Goal: Task Accomplishment & Management: Manage account settings

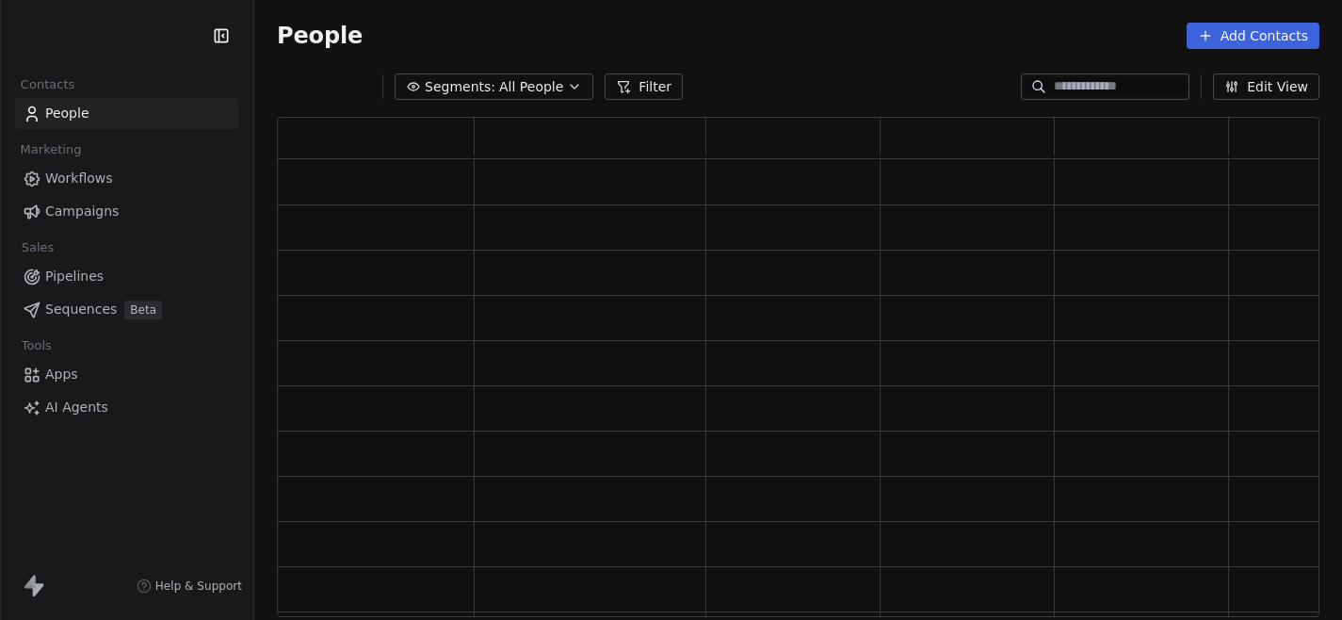
click at [476, 31] on div "People Add Contacts" at bounding box center [798, 36] width 1043 height 26
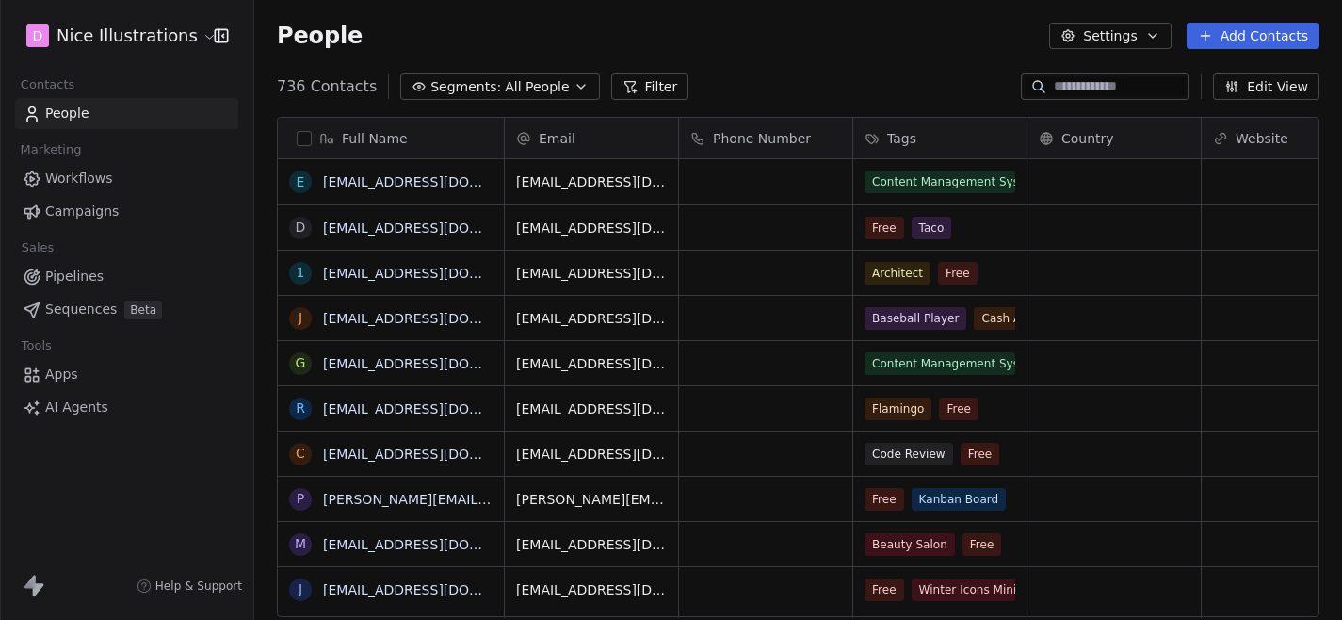
click at [138, 39] on html "D Nice Illustrations Contacts People Marketing Workflows Campaigns Sales Pipeli…" at bounding box center [671, 310] width 1342 height 620
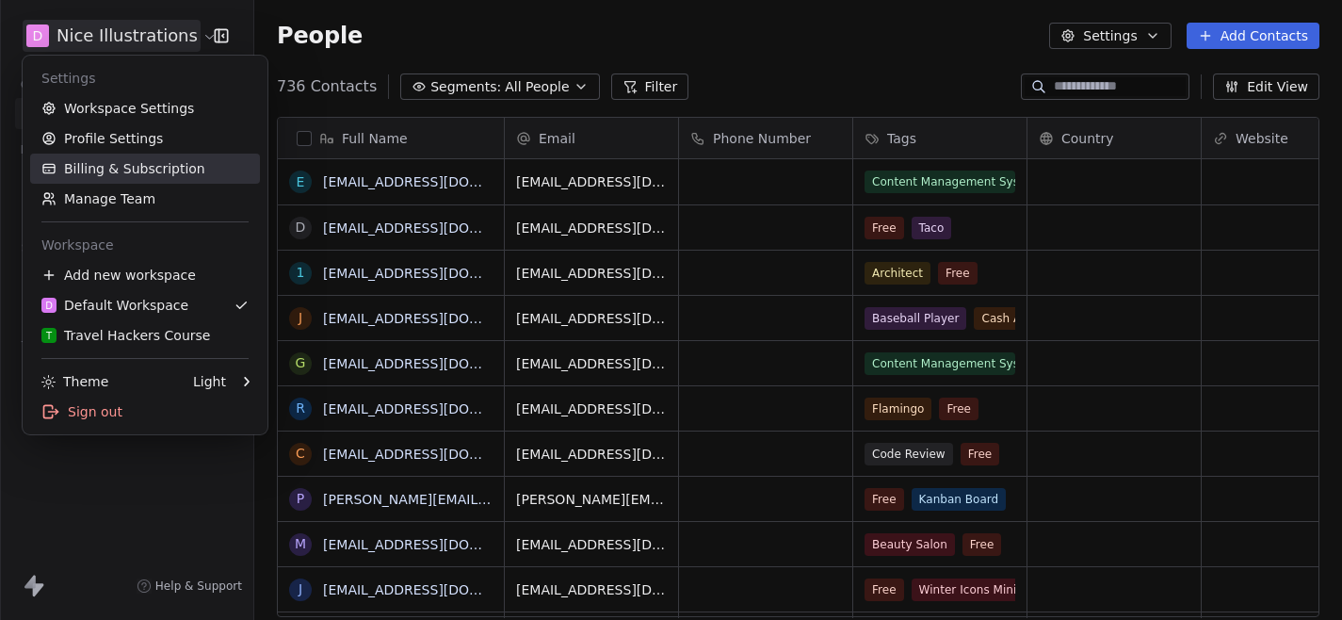
click at [118, 174] on link "Billing & Subscription" at bounding box center [145, 169] width 230 height 30
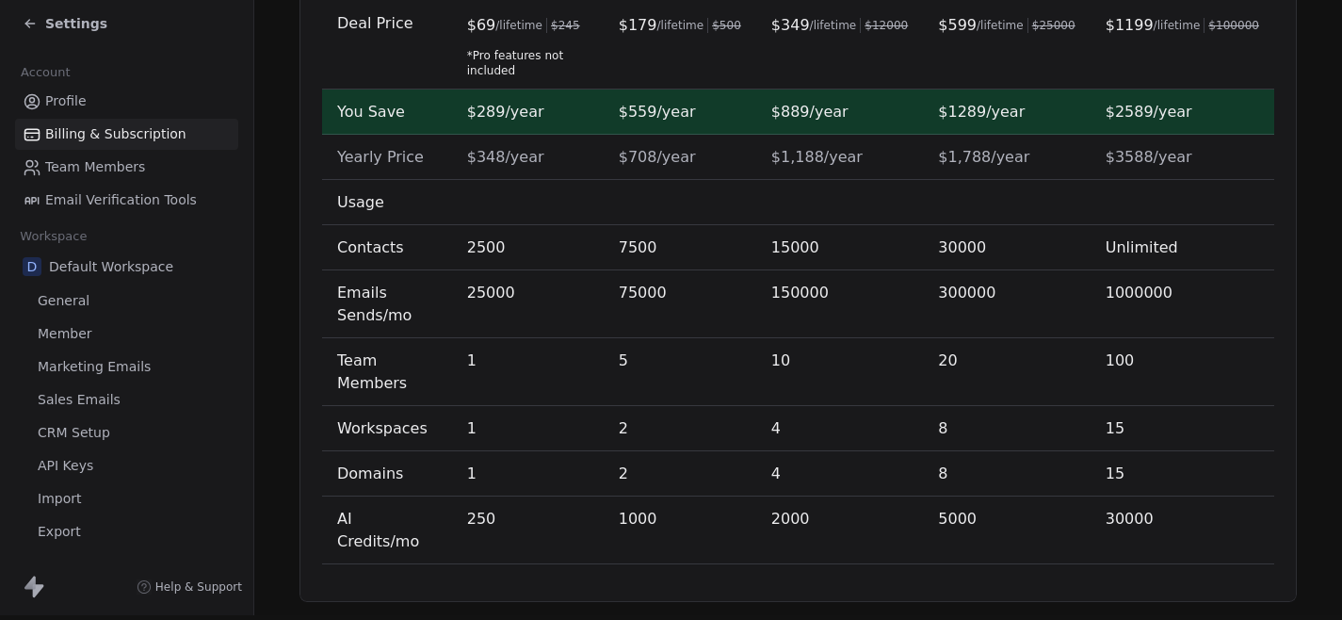
scroll to position [742, 0]
click at [78, 24] on span "Settings" at bounding box center [76, 22] width 62 height 19
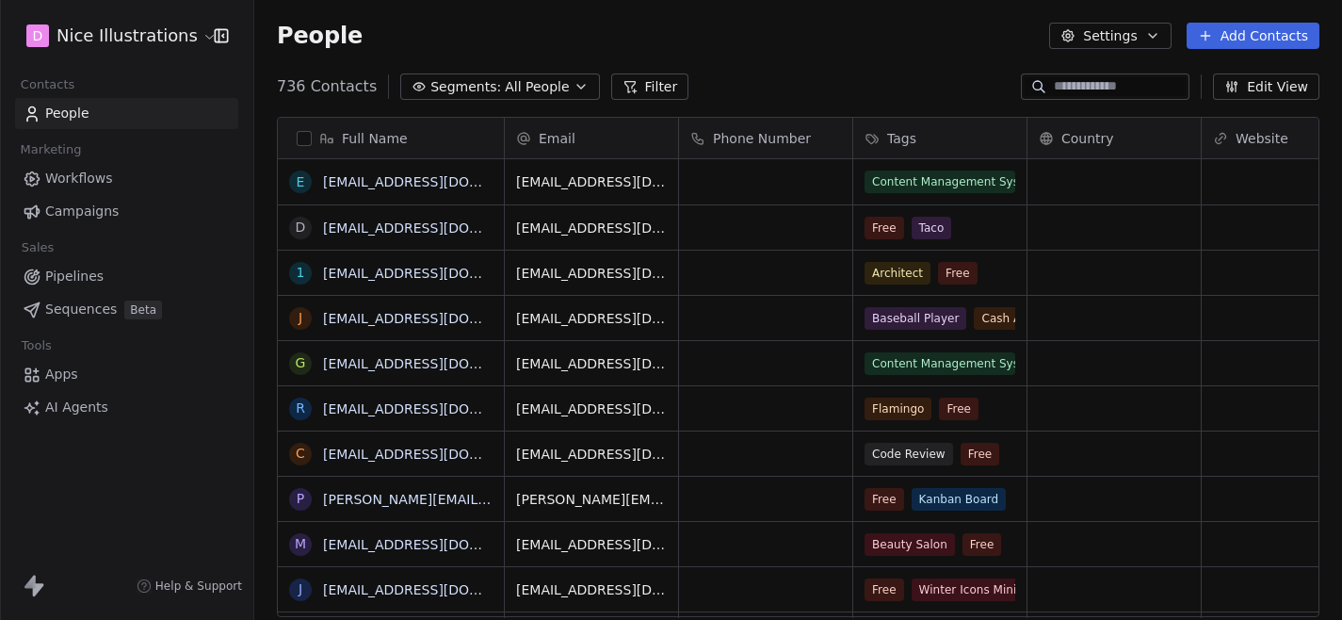
scroll to position [545, 1088]
click at [64, 372] on span "Apps" at bounding box center [61, 375] width 33 height 20
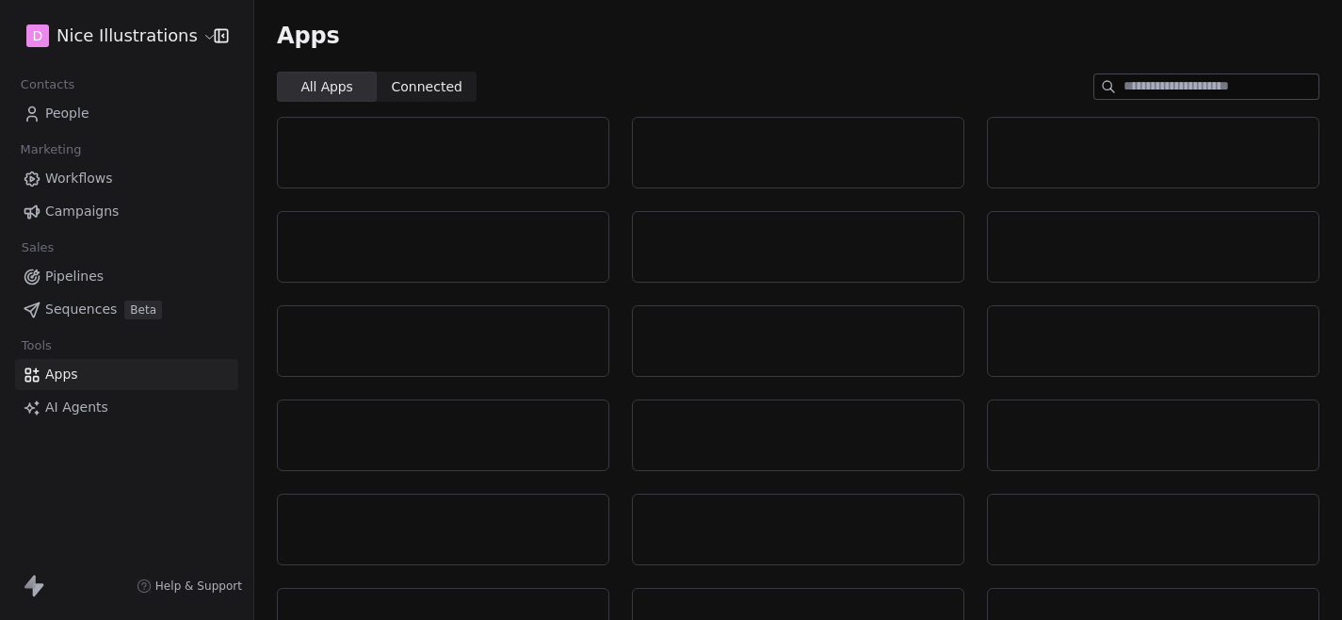
click at [889, 50] on div "Apps" at bounding box center [798, 36] width 1088 height 72
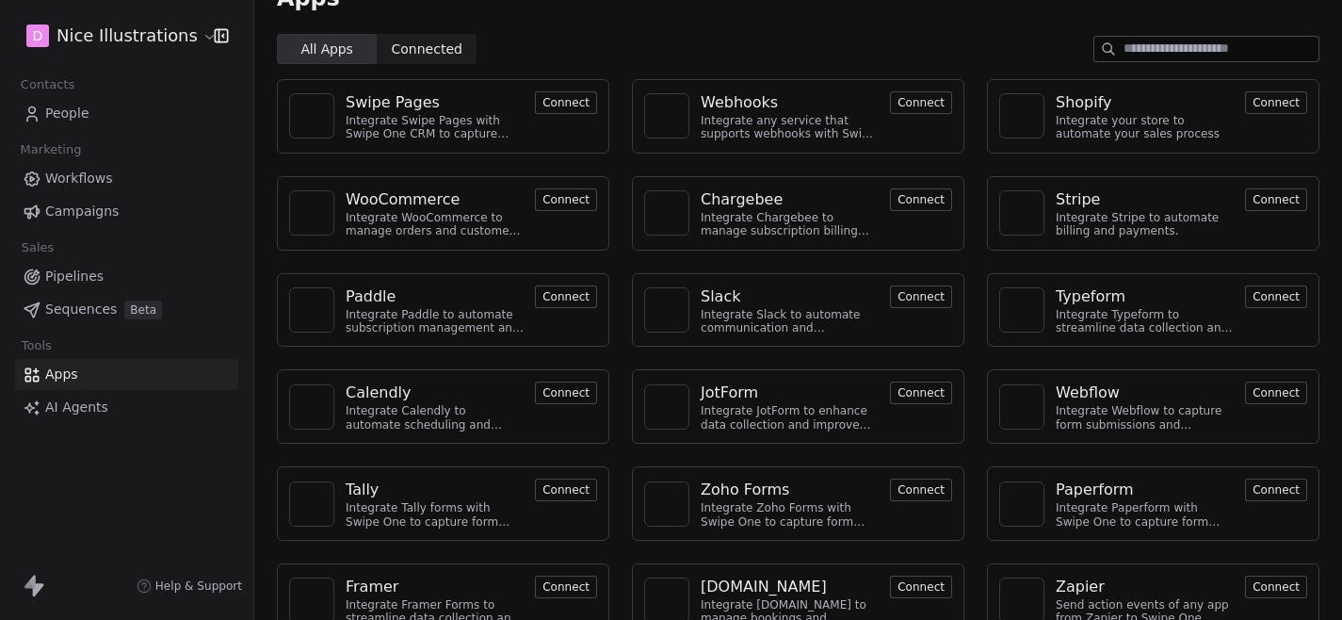
scroll to position [75, 0]
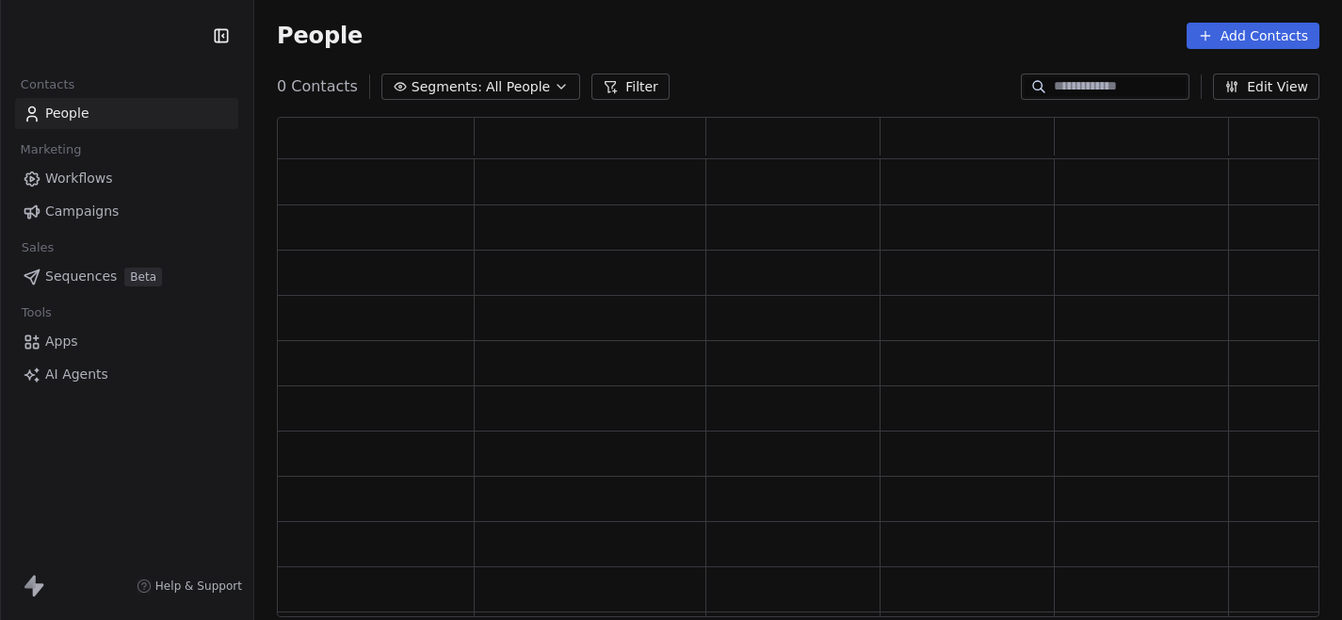
scroll to position [500, 1043]
